Goal: Book appointment/travel/reservation

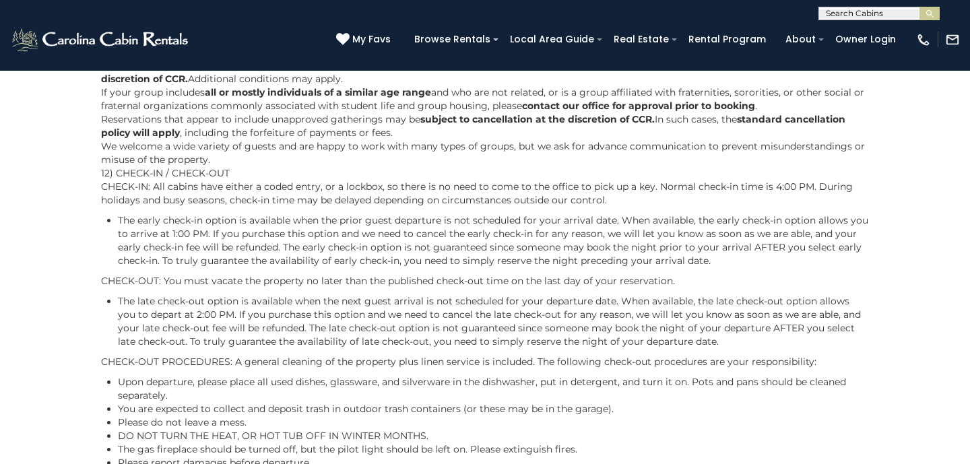
click at [857, 15] on input "text" at bounding box center [878, 15] width 118 height 13
type input "**********"
click at [877, 31] on em "Appalachian Es" at bounding box center [861, 32] width 71 height 12
click at [921, 14] on button "submit" at bounding box center [930, 13] width 20 height 13
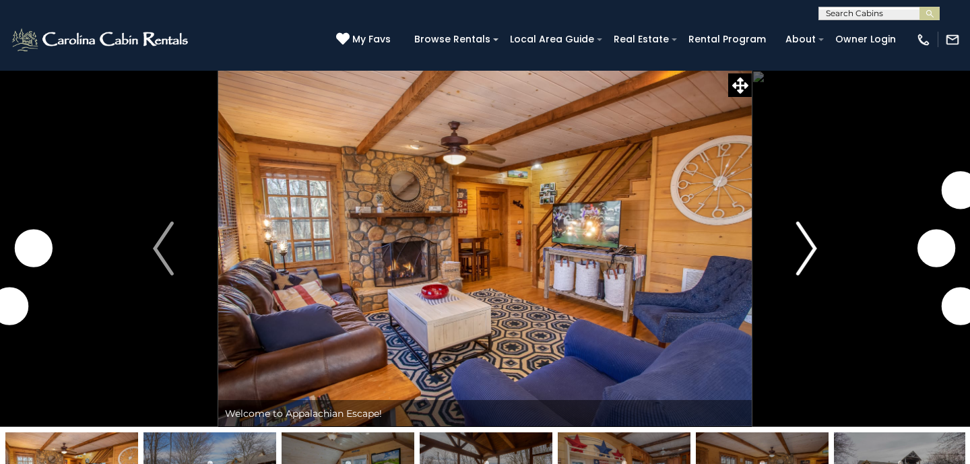
click at [803, 241] on img "Next" at bounding box center [807, 249] width 20 height 54
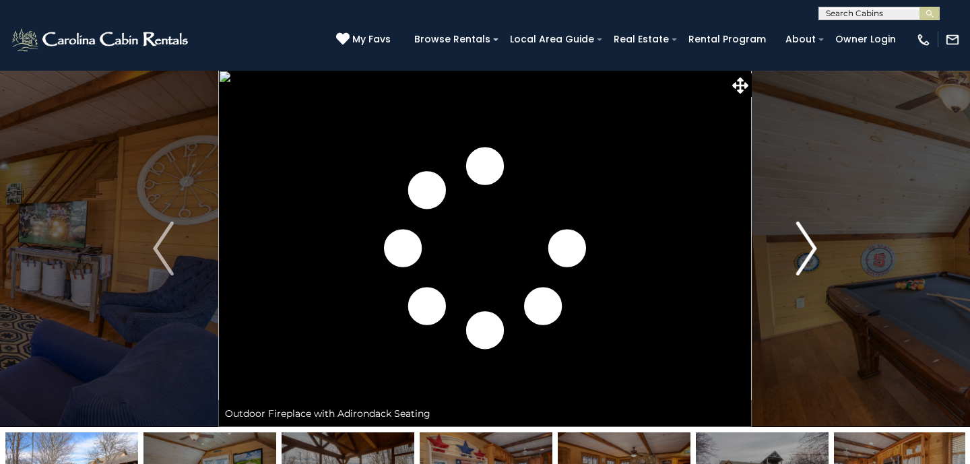
click at [803, 241] on img "Next" at bounding box center [807, 249] width 20 height 54
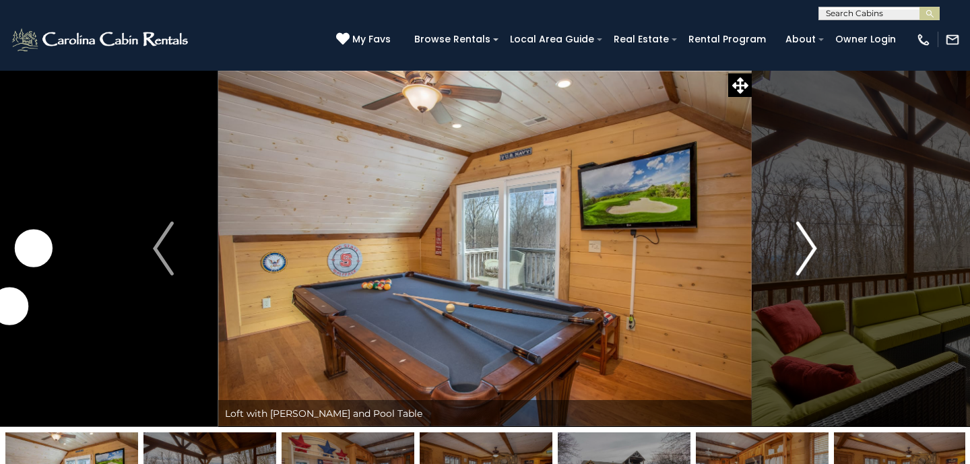
click at [803, 242] on img "Next" at bounding box center [807, 249] width 20 height 54
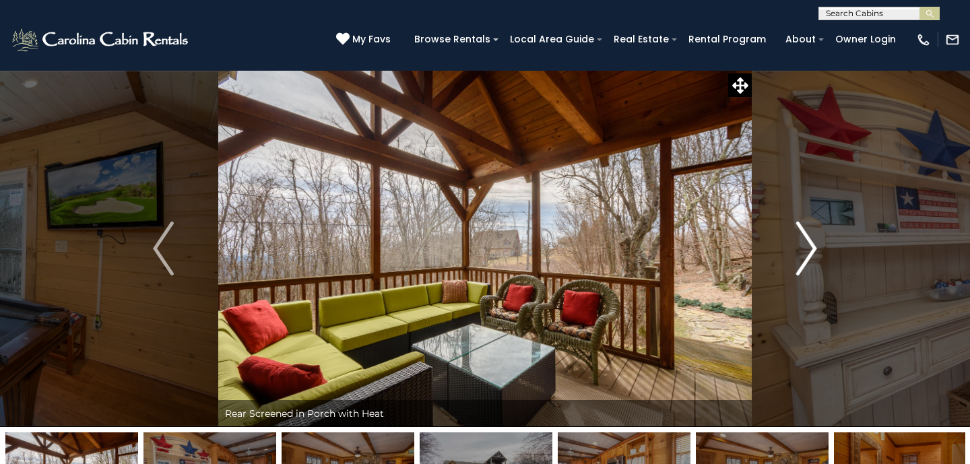
click at [803, 242] on img "Next" at bounding box center [807, 249] width 20 height 54
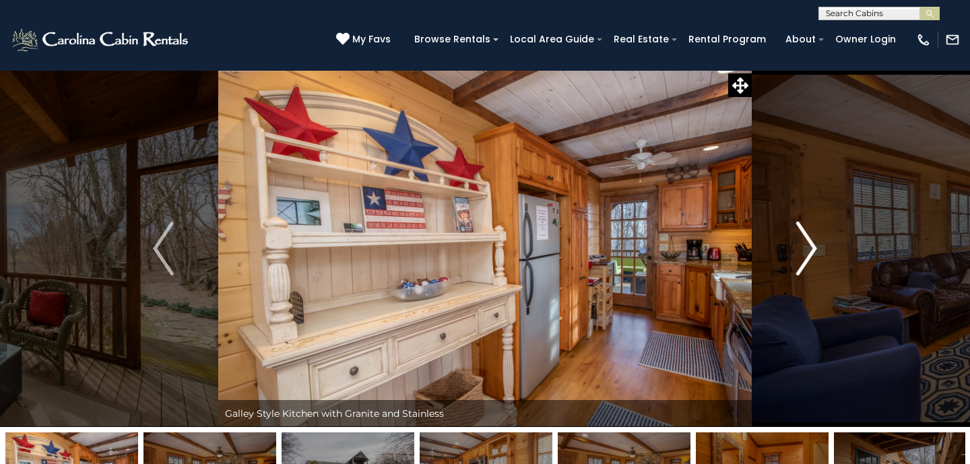
click at [803, 242] on img "Next" at bounding box center [807, 249] width 20 height 54
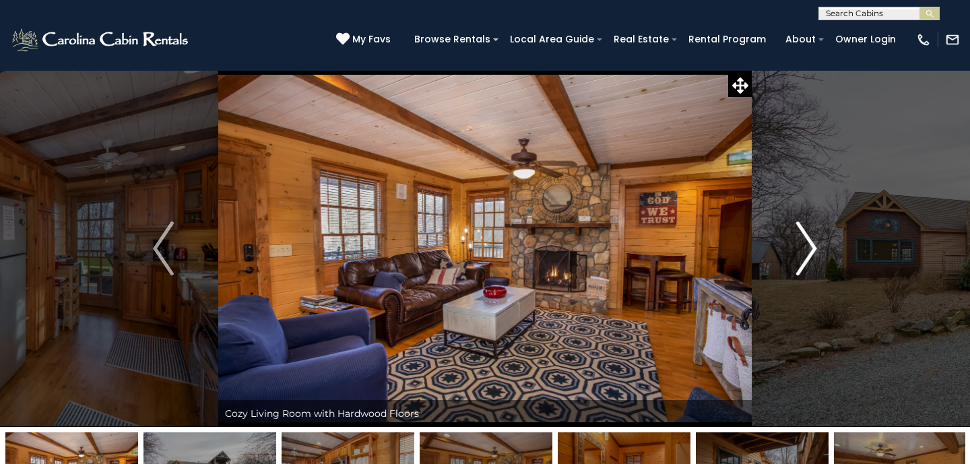
click at [803, 242] on img "Next" at bounding box center [807, 249] width 20 height 54
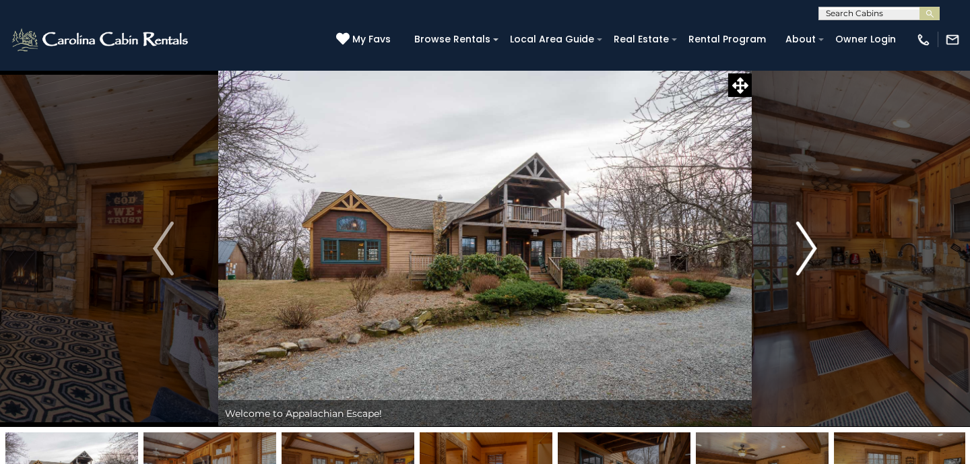
click at [803, 242] on img "Next" at bounding box center [807, 249] width 20 height 54
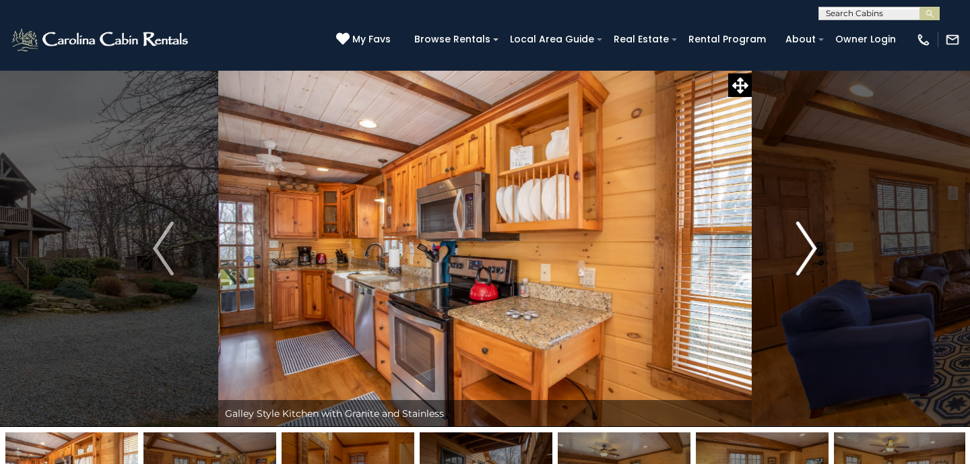
click at [803, 242] on img "Next" at bounding box center [807, 249] width 20 height 54
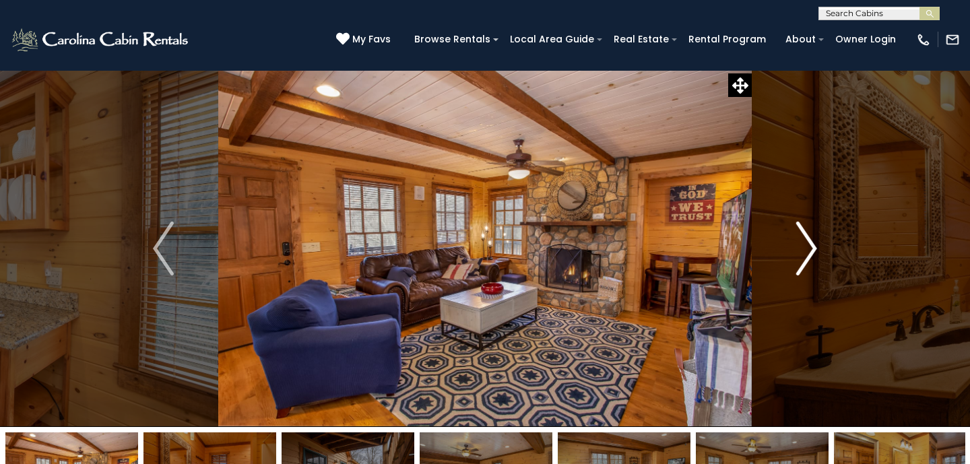
click at [801, 241] on img "Next" at bounding box center [807, 249] width 20 height 54
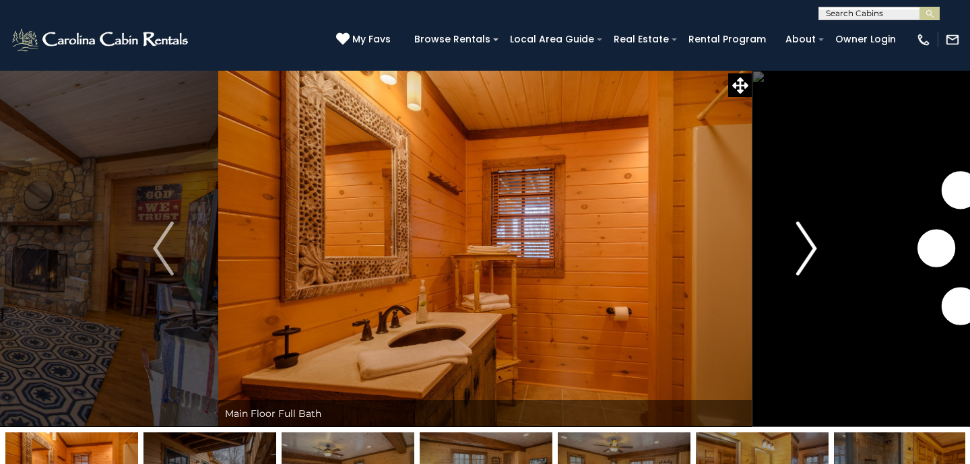
click at [801, 241] on img "Next" at bounding box center [807, 249] width 20 height 54
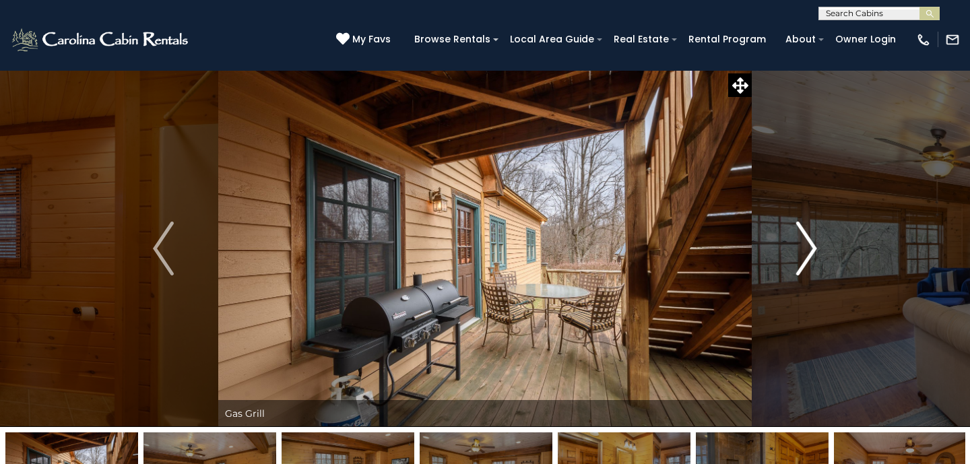
click at [800, 247] on img "Next" at bounding box center [807, 249] width 20 height 54
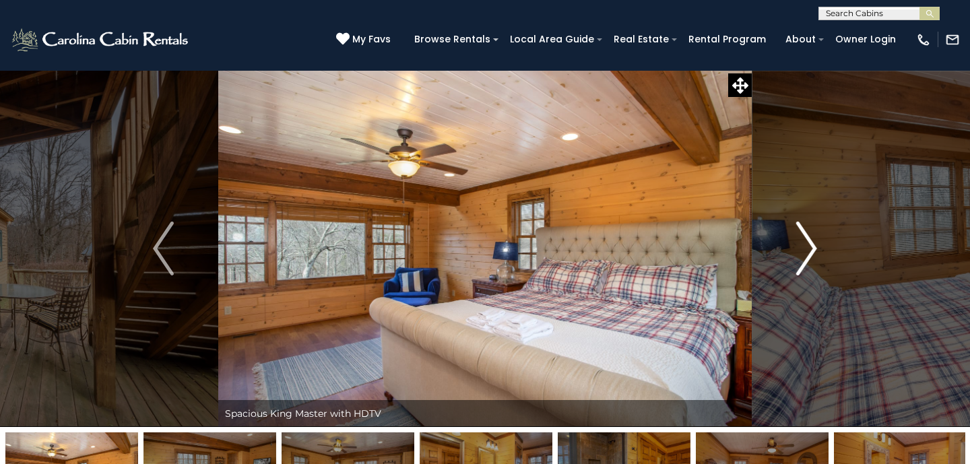
click at [800, 247] on img "Next" at bounding box center [807, 249] width 20 height 54
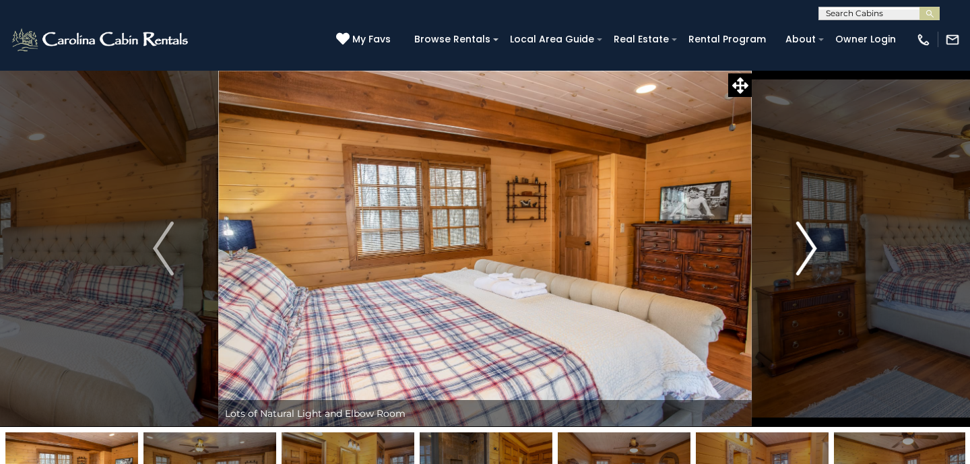
click at [800, 247] on img "Next" at bounding box center [807, 249] width 20 height 54
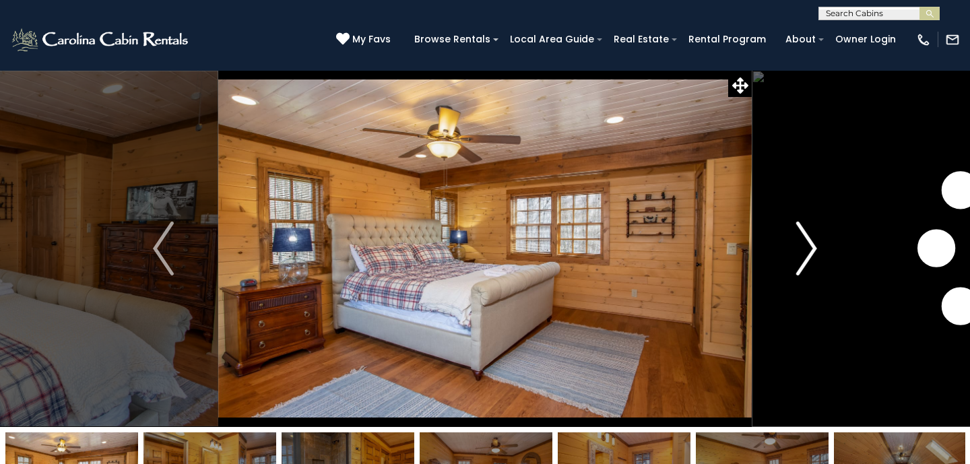
click at [800, 247] on img "Next" at bounding box center [807, 249] width 20 height 54
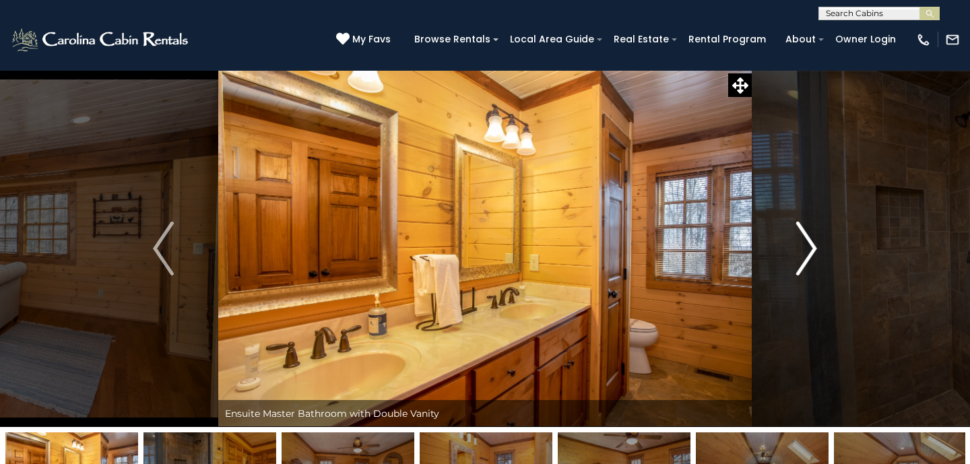
click at [798, 247] on img "Next" at bounding box center [807, 249] width 20 height 54
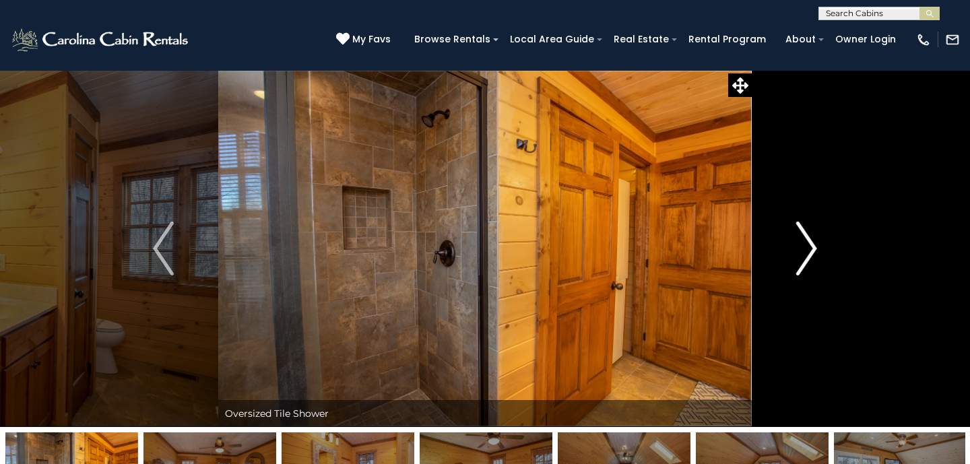
click at [798, 247] on img "Next" at bounding box center [807, 249] width 20 height 54
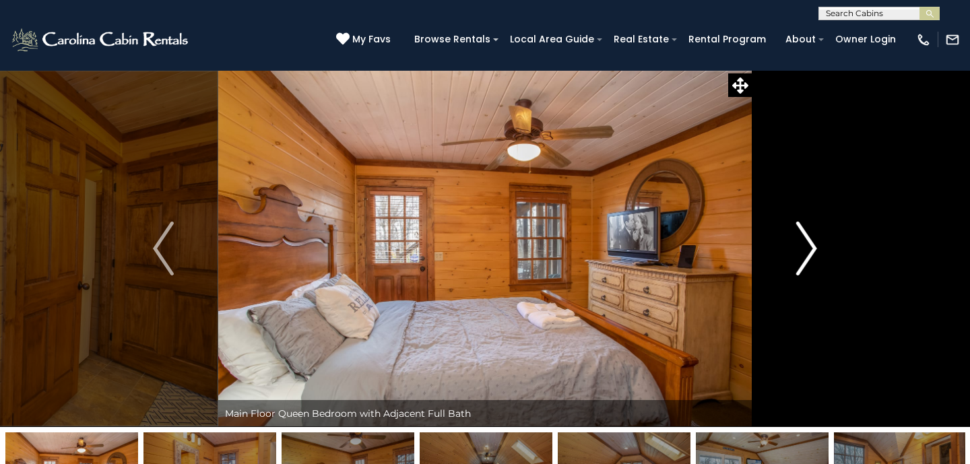
click at [798, 247] on img "Next" at bounding box center [807, 249] width 20 height 54
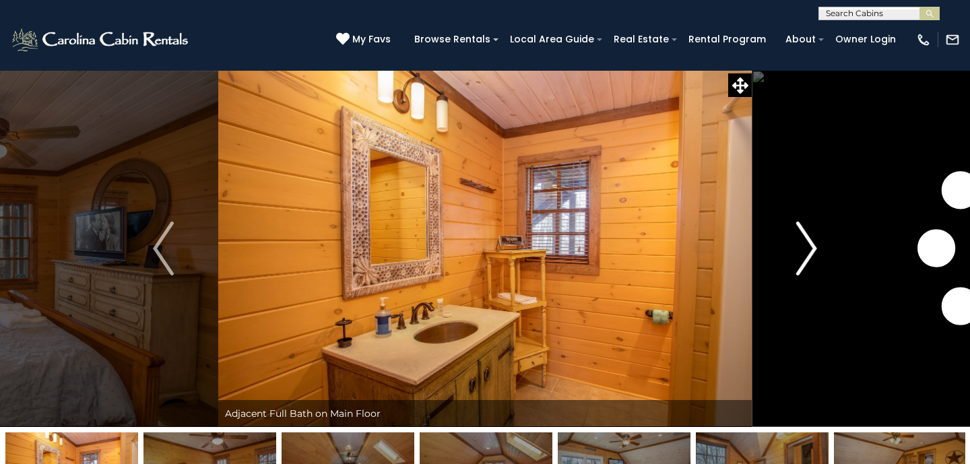
click at [798, 247] on img "Next" at bounding box center [807, 249] width 20 height 54
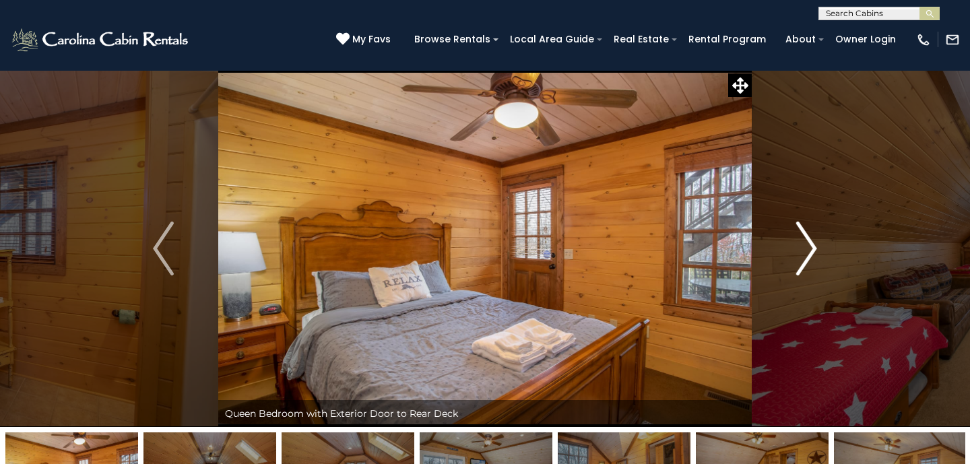
click at [797, 247] on img "Next" at bounding box center [807, 249] width 20 height 54
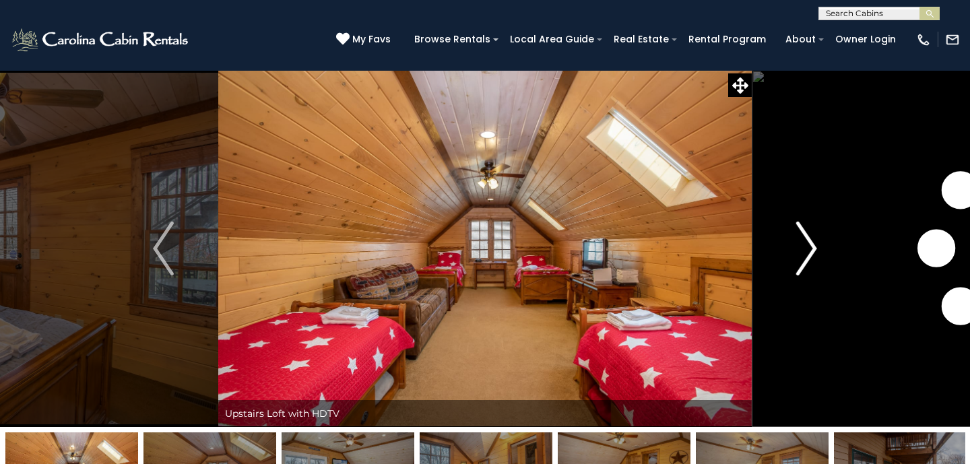
click at [797, 247] on img "Next" at bounding box center [807, 249] width 20 height 54
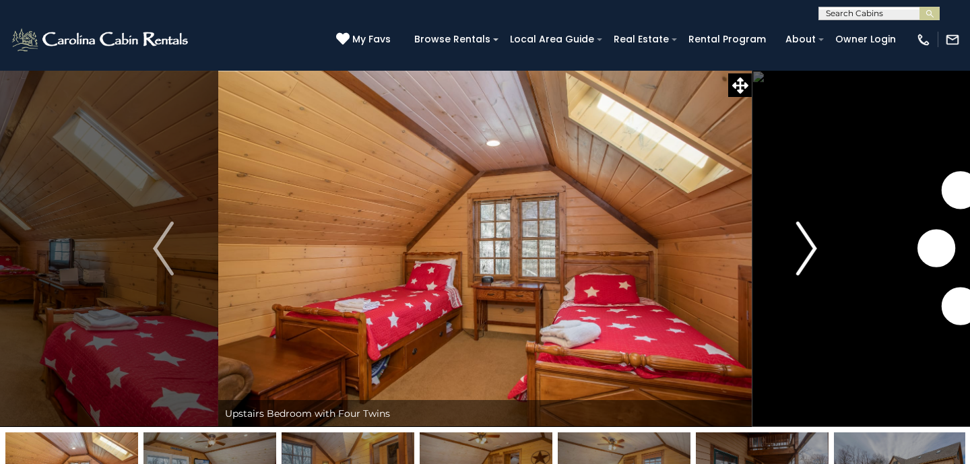
click at [797, 247] on img "Next" at bounding box center [807, 249] width 20 height 54
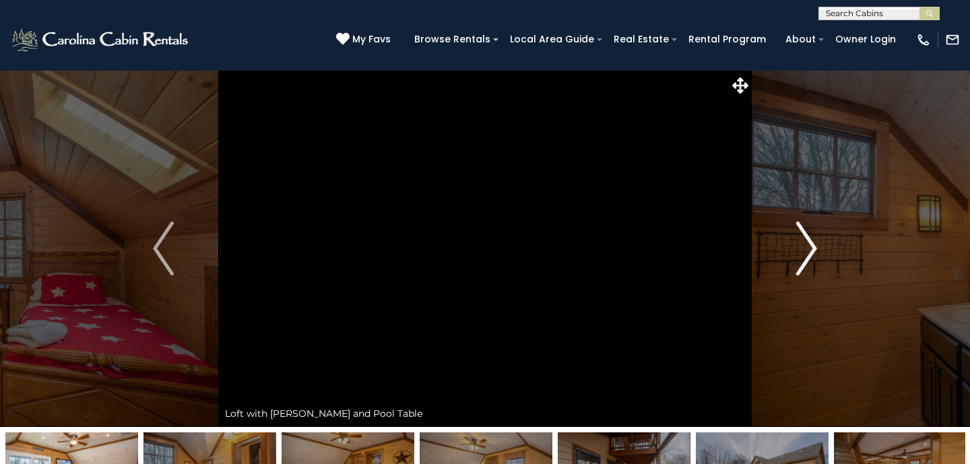
click at [797, 247] on img "Next" at bounding box center [807, 249] width 20 height 54
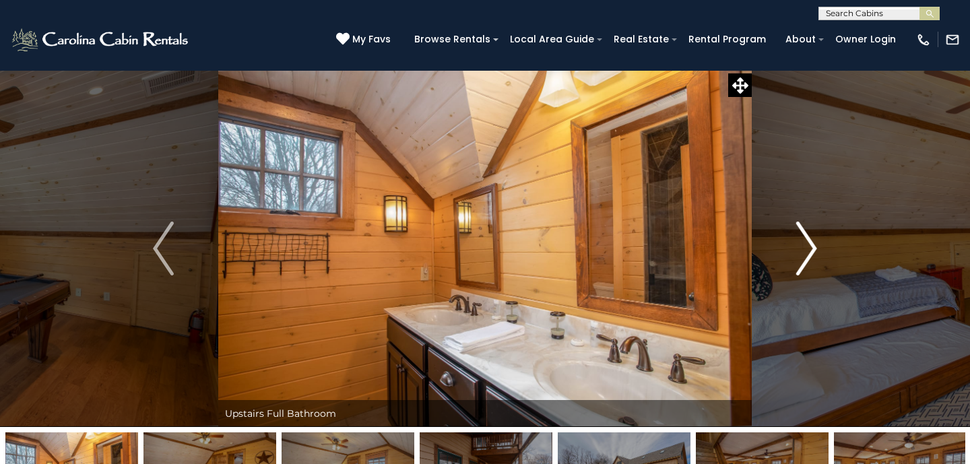
click at [797, 247] on img "Next" at bounding box center [807, 249] width 20 height 54
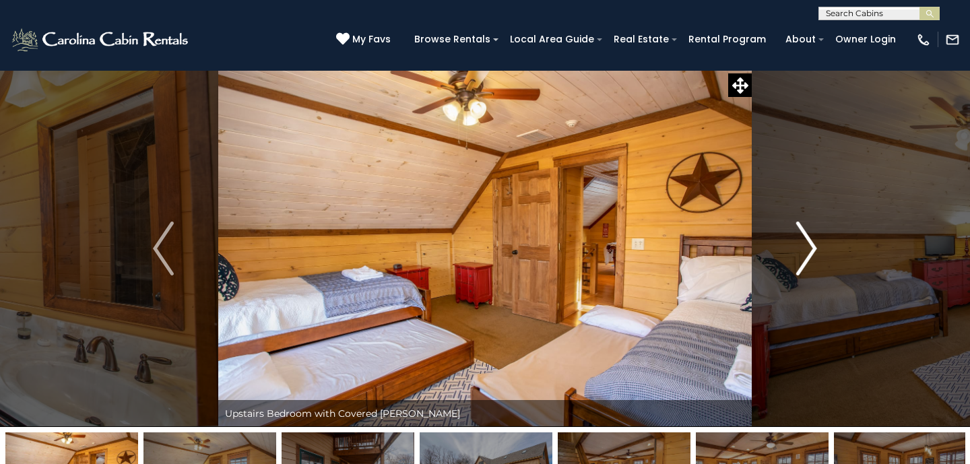
click at [797, 247] on img "Next" at bounding box center [807, 249] width 20 height 54
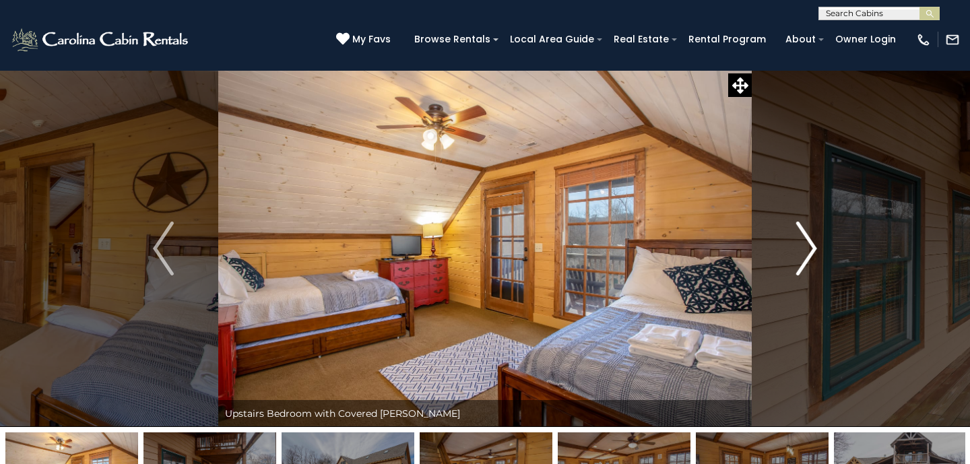
click at [797, 247] on img "Next" at bounding box center [807, 249] width 20 height 54
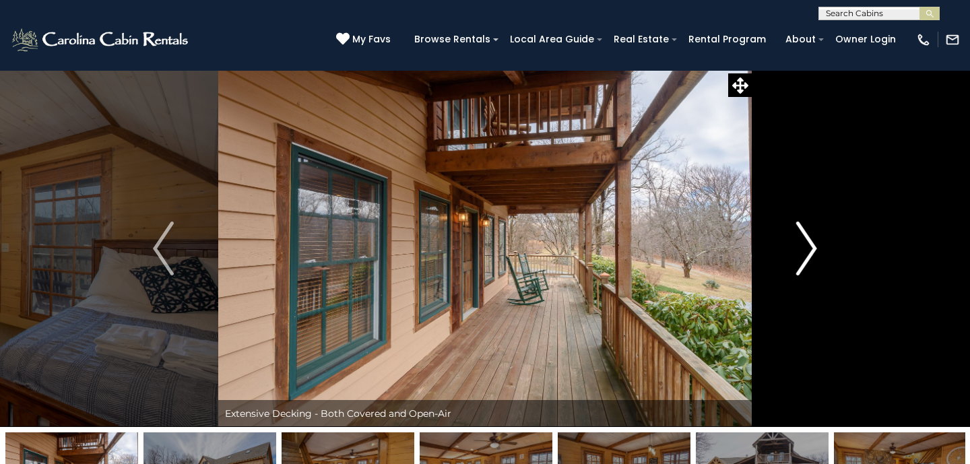
click at [797, 247] on img "Next" at bounding box center [807, 249] width 20 height 54
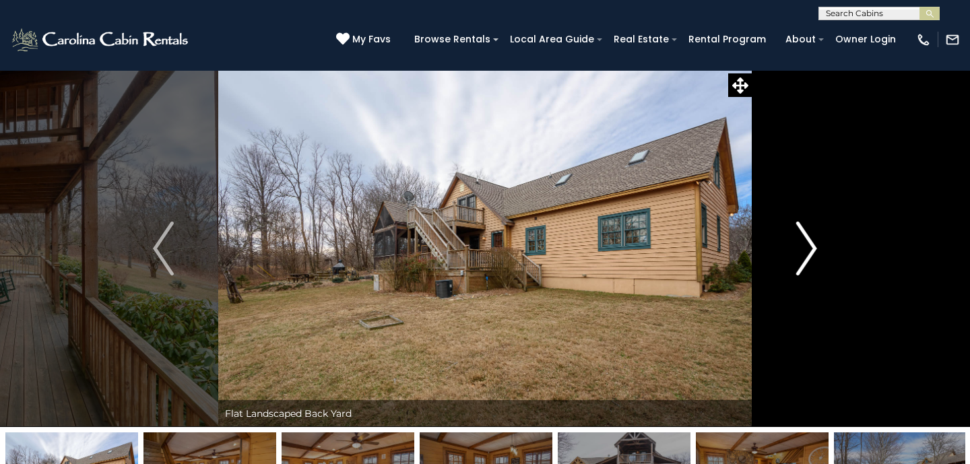
click at [797, 247] on img "Next" at bounding box center [807, 249] width 20 height 54
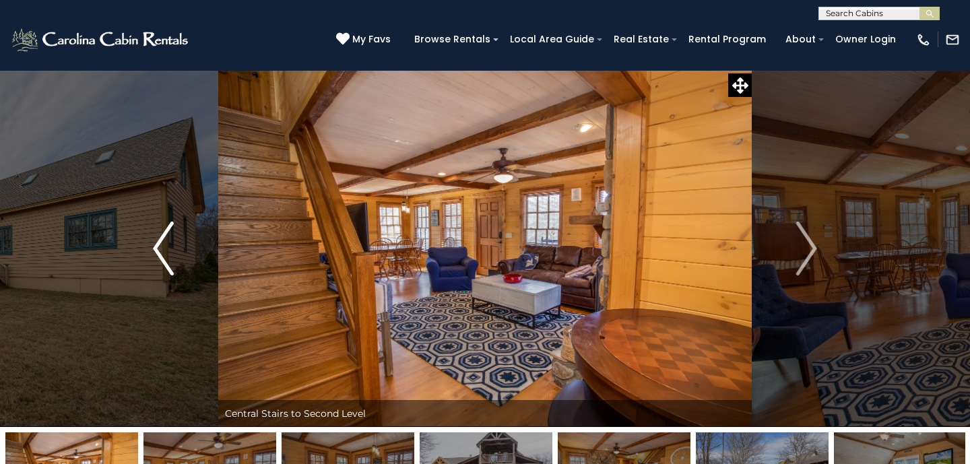
click at [168, 252] on img "Previous" at bounding box center [163, 249] width 20 height 54
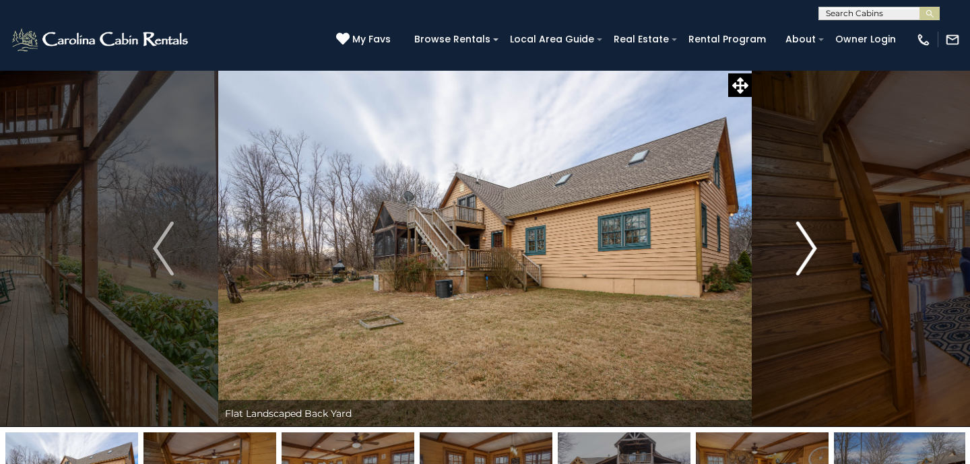
click at [790, 252] on button "Next" at bounding box center [807, 248] width 110 height 357
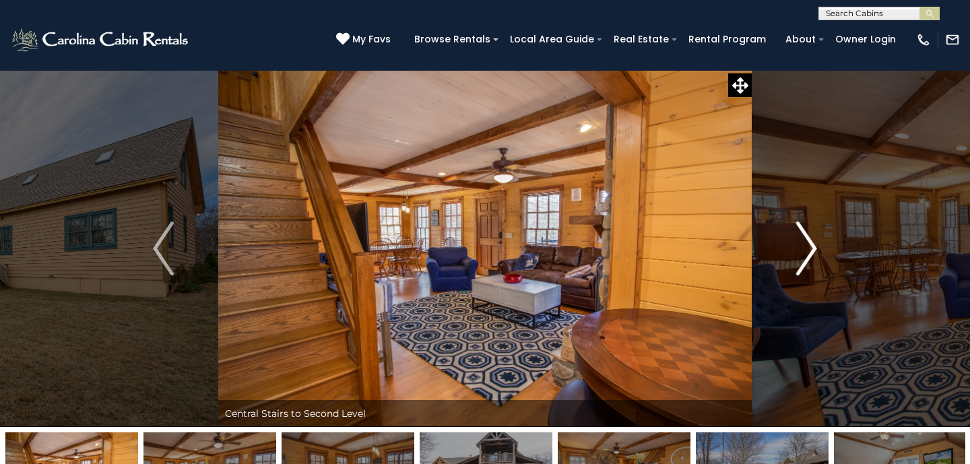
click at [790, 252] on button "Next" at bounding box center [807, 248] width 110 height 357
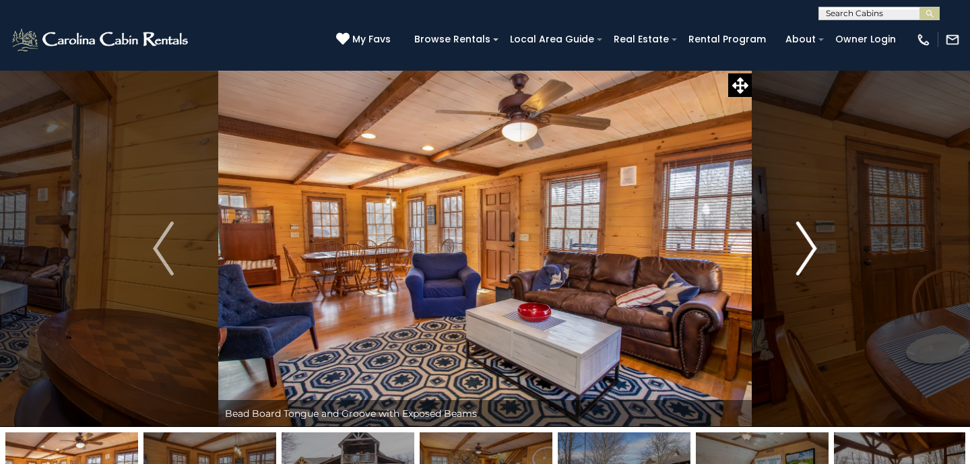
click at [790, 252] on button "Next" at bounding box center [807, 248] width 110 height 357
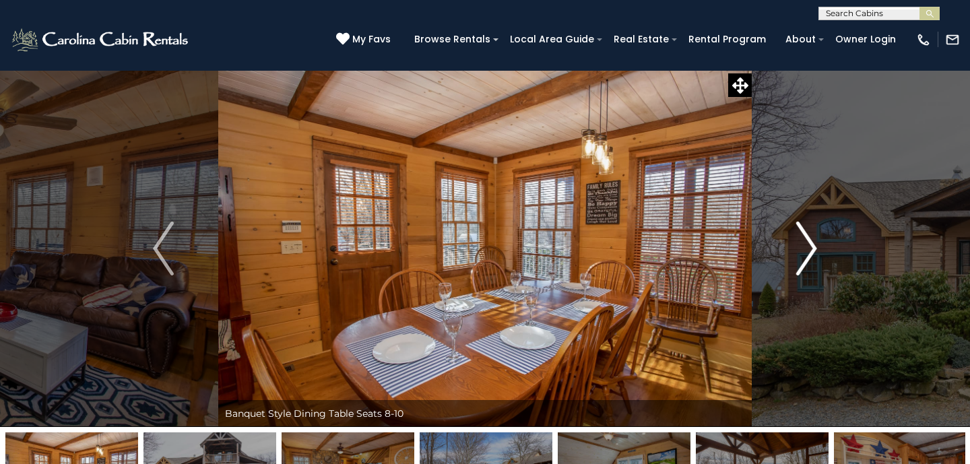
click at [790, 251] on button "Next" at bounding box center [807, 248] width 110 height 357
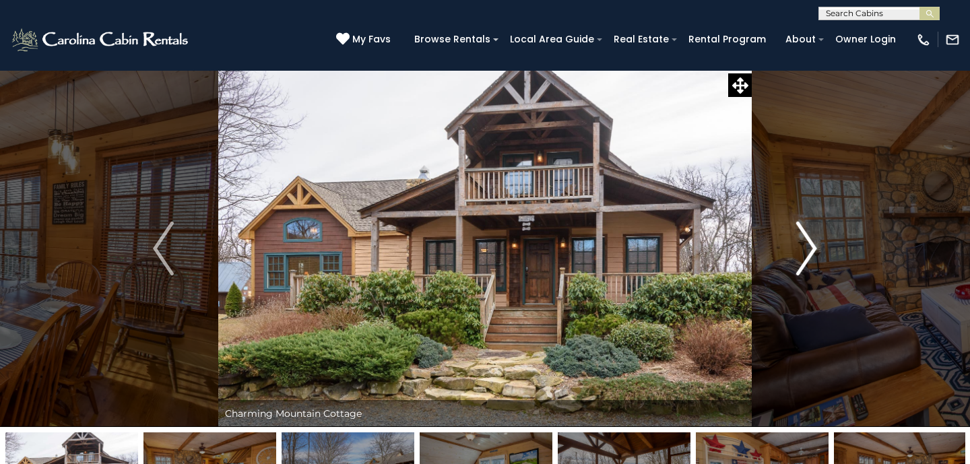
click at [790, 251] on button "Next" at bounding box center [807, 248] width 110 height 357
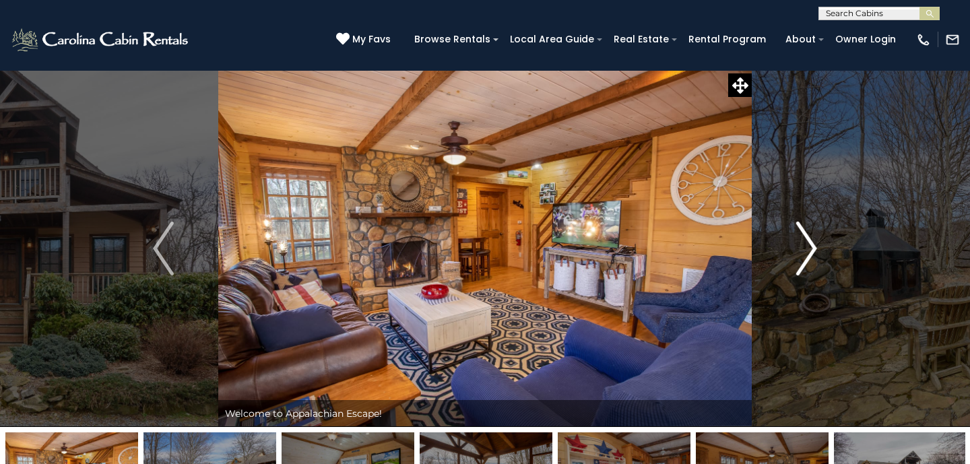
click at [790, 251] on button "Next" at bounding box center [807, 248] width 110 height 357
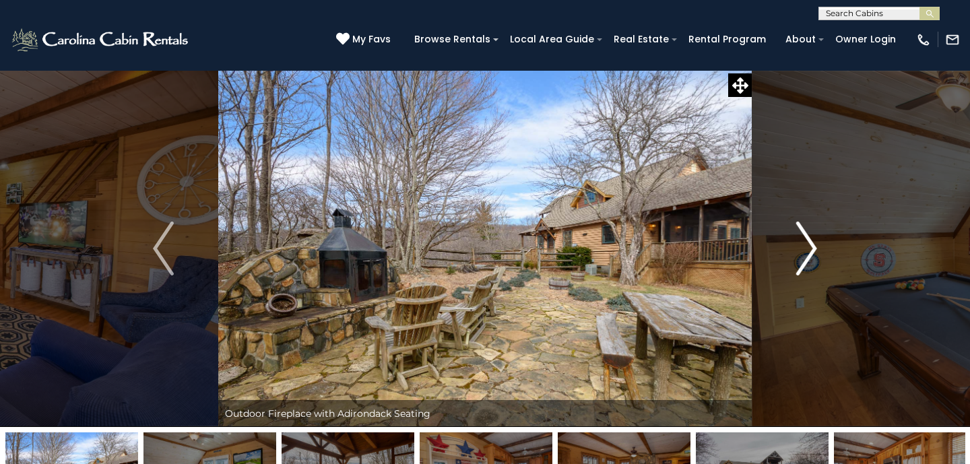
click at [790, 251] on button "Next" at bounding box center [807, 248] width 110 height 357
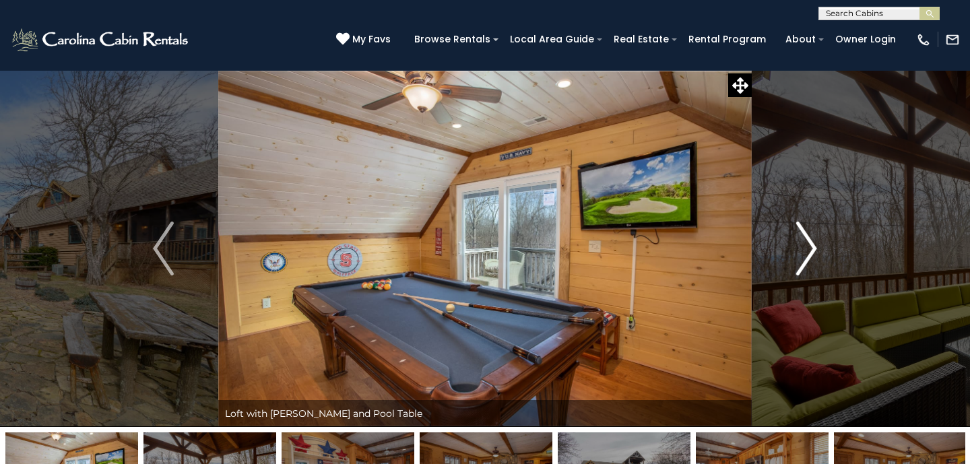
click at [790, 251] on button "Next" at bounding box center [807, 248] width 110 height 357
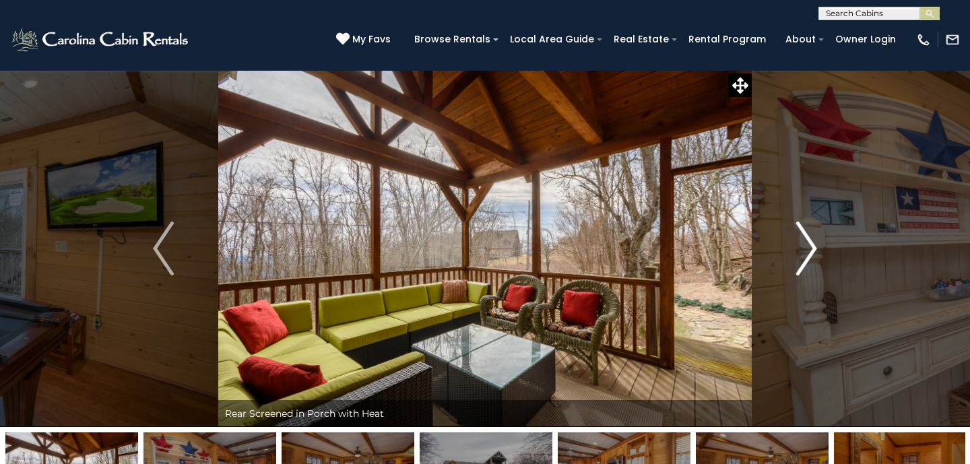
click at [790, 251] on button "Next" at bounding box center [807, 248] width 110 height 357
